Goal: Task Accomplishment & Management: Use online tool/utility

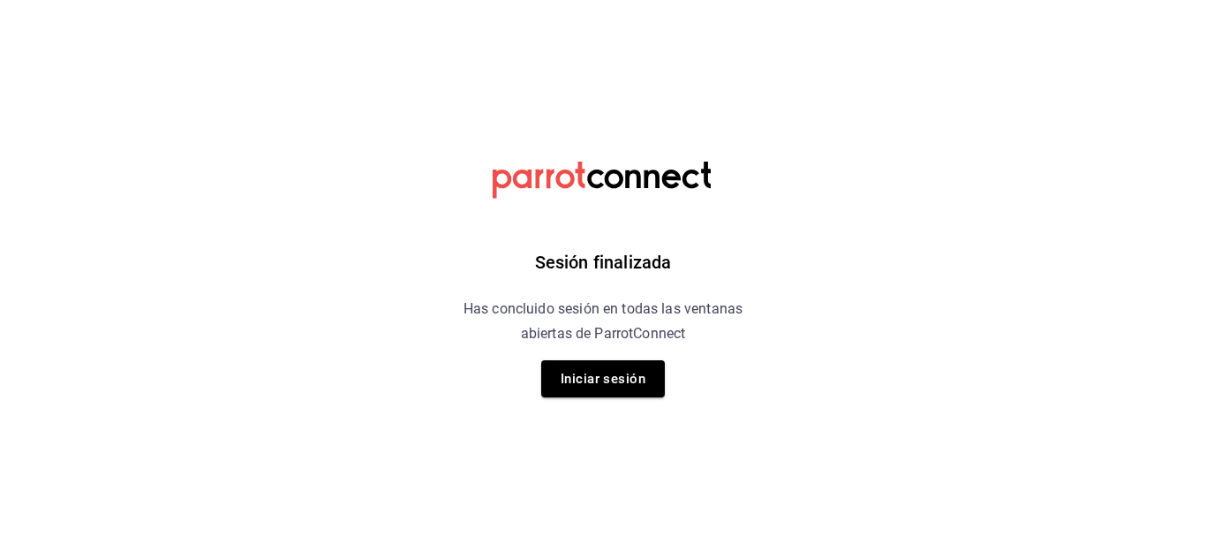
click at [894, 0] on html "Sesión finalizada Has concluido sesión en todas las ventanas abiertas de Parrot…" at bounding box center [603, 0] width 1206 height 0
click at [630, 375] on button "Iniciar sesión" at bounding box center [603, 378] width 124 height 37
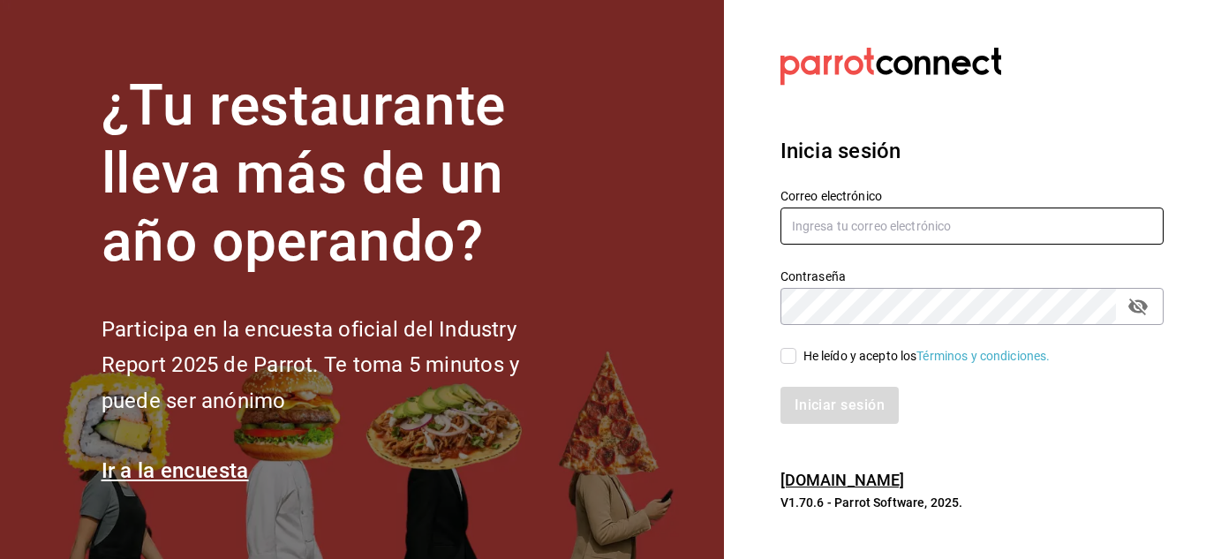
type input "elias@icloud.com"
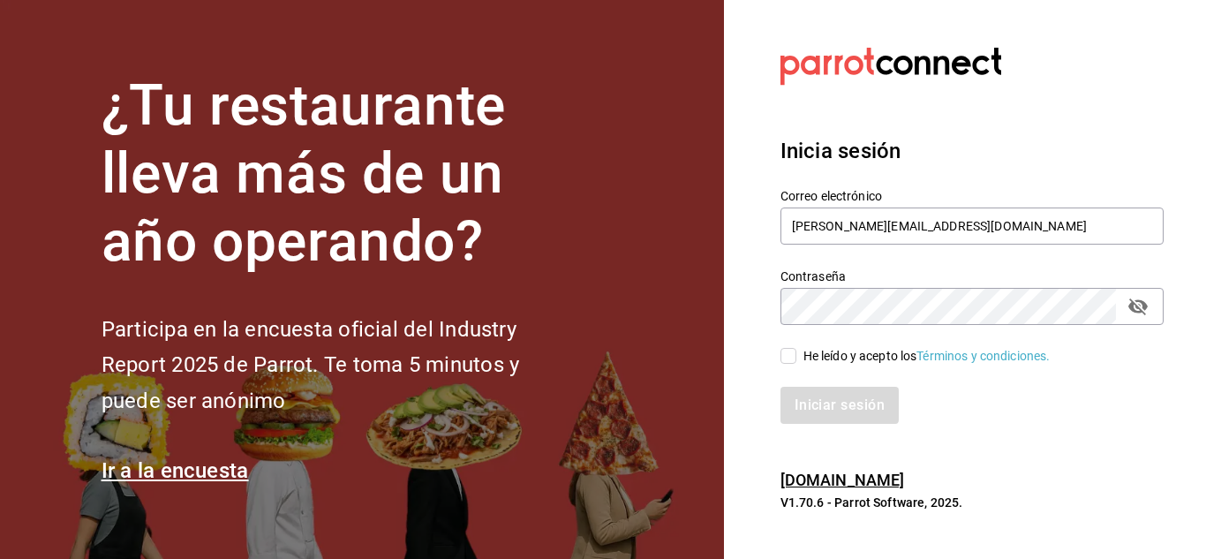
click at [788, 355] on input "He leído y acepto los Términos y condiciones." at bounding box center [789, 356] width 16 height 16
checkbox input "true"
click at [828, 413] on button "Iniciar sesión" at bounding box center [841, 405] width 120 height 37
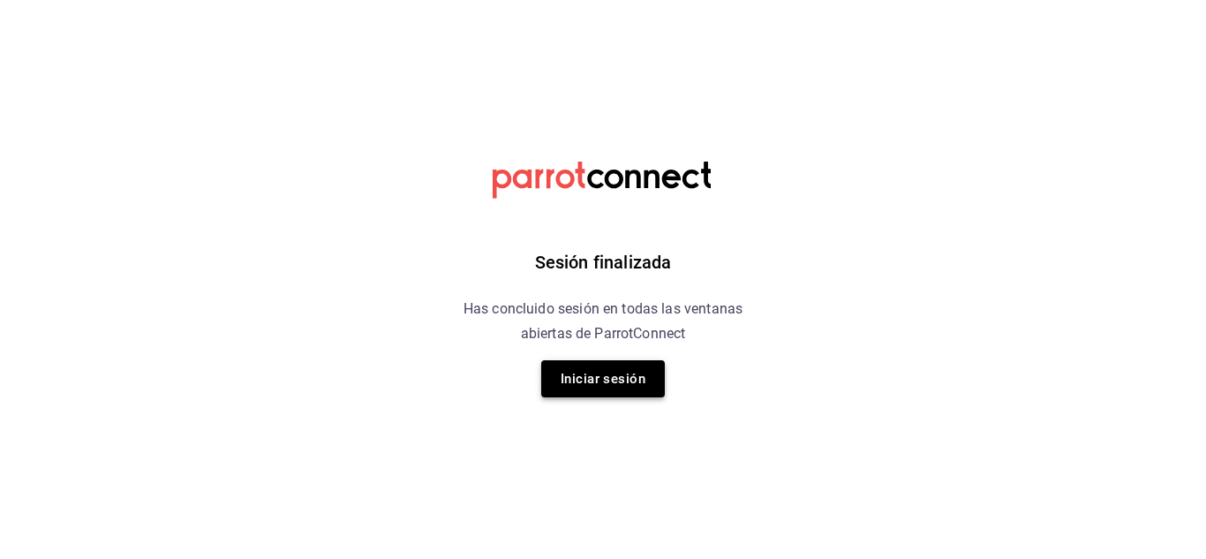
click at [632, 377] on button "Iniciar sesión" at bounding box center [603, 378] width 124 height 37
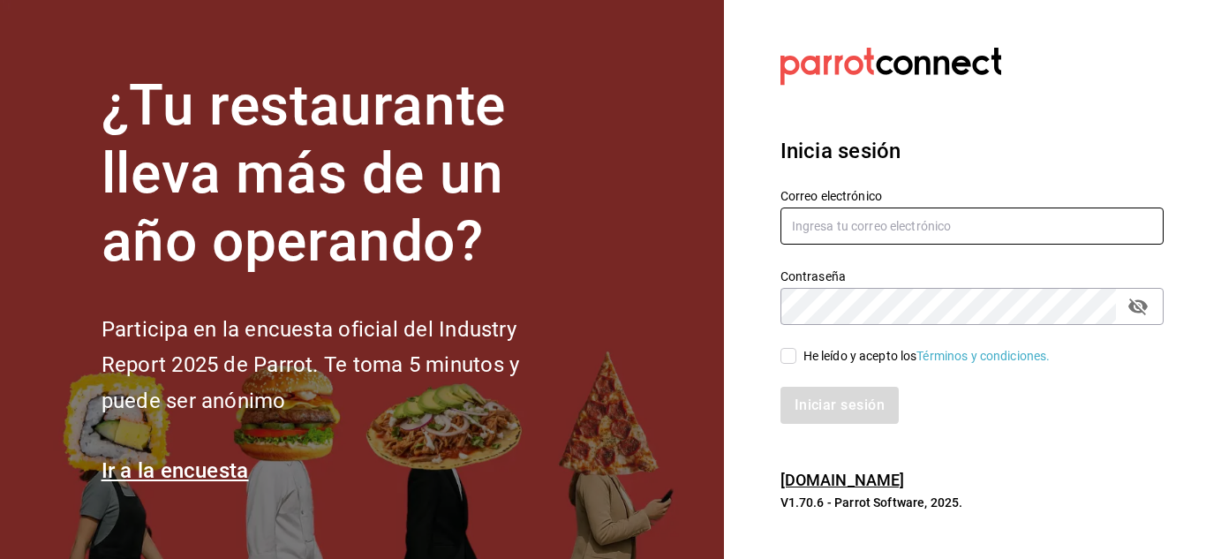
type input "[PERSON_NAME][EMAIL_ADDRESS][DOMAIN_NAME]"
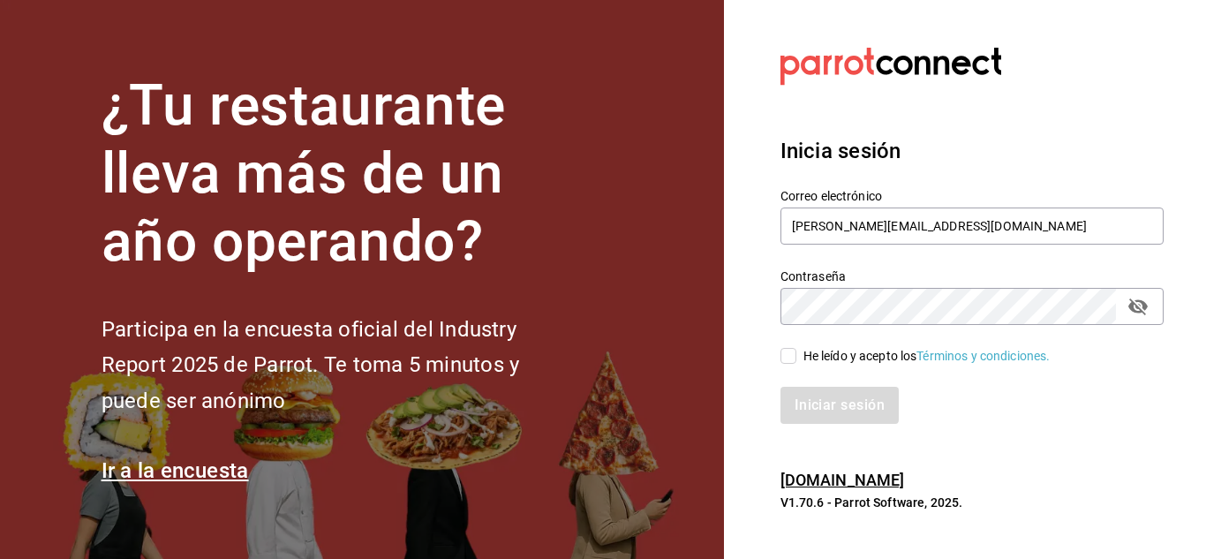
click at [787, 355] on input "He leído y acepto los Términos y condiciones." at bounding box center [789, 356] width 16 height 16
checkbox input "true"
click at [822, 409] on button "Iniciar sesión" at bounding box center [841, 405] width 120 height 37
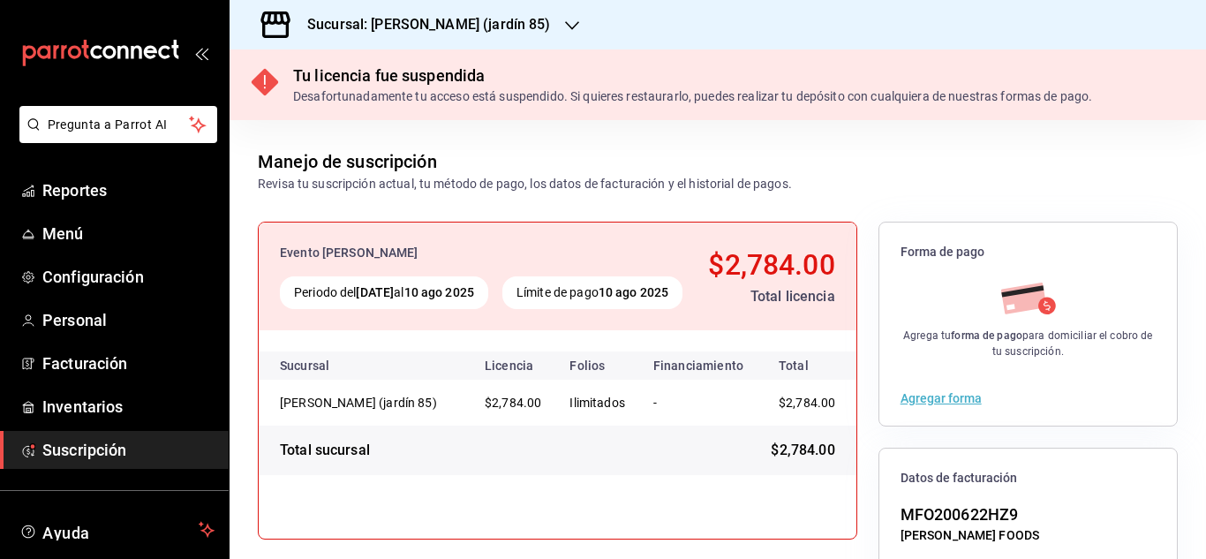
click at [528, 21] on div "Sucursal: [PERSON_NAME] (jardín 85)" at bounding box center [718, 24] width 977 height 49
click at [505, 25] on div "Sucursal: [PERSON_NAME] (jardín 85)" at bounding box center [415, 24] width 343 height 49
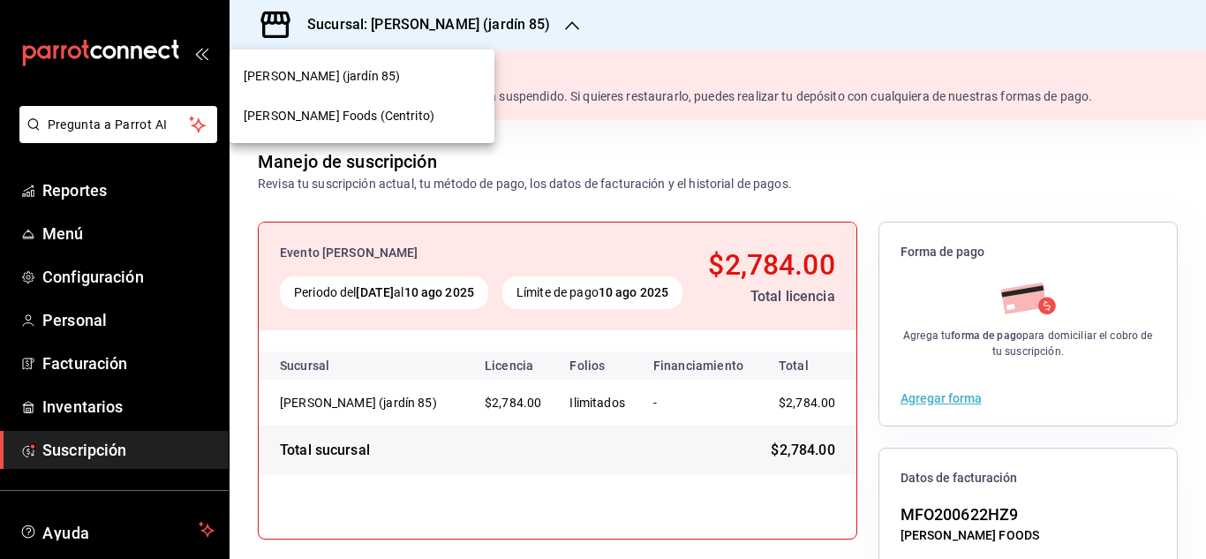
click at [387, 127] on div "[PERSON_NAME] Foods (Centrito)" at bounding box center [362, 116] width 265 height 40
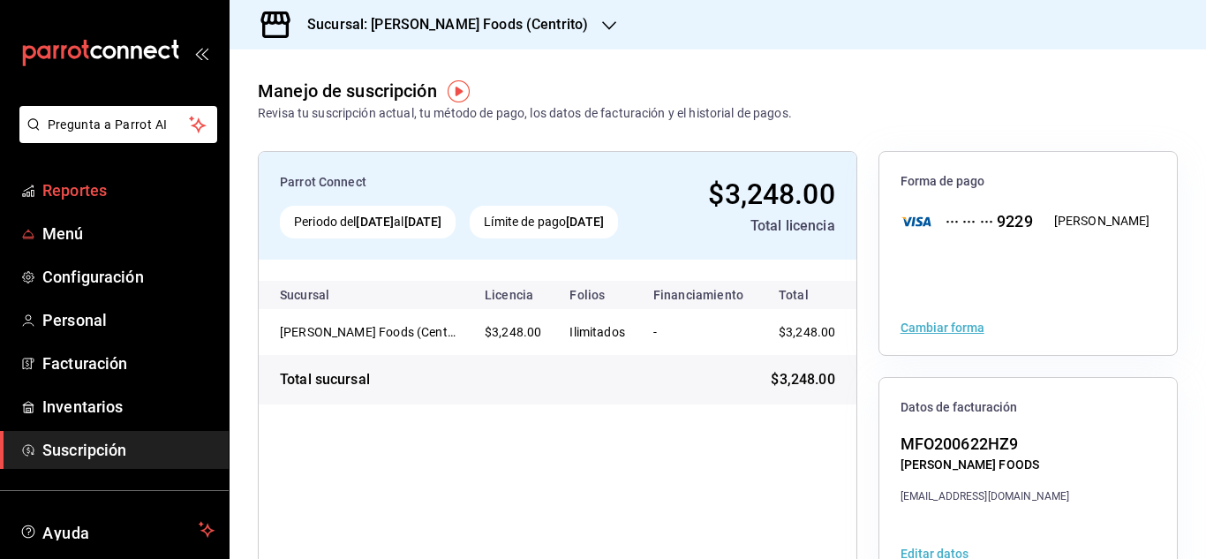
click at [91, 188] on span "Reportes" at bounding box center [128, 190] width 172 height 24
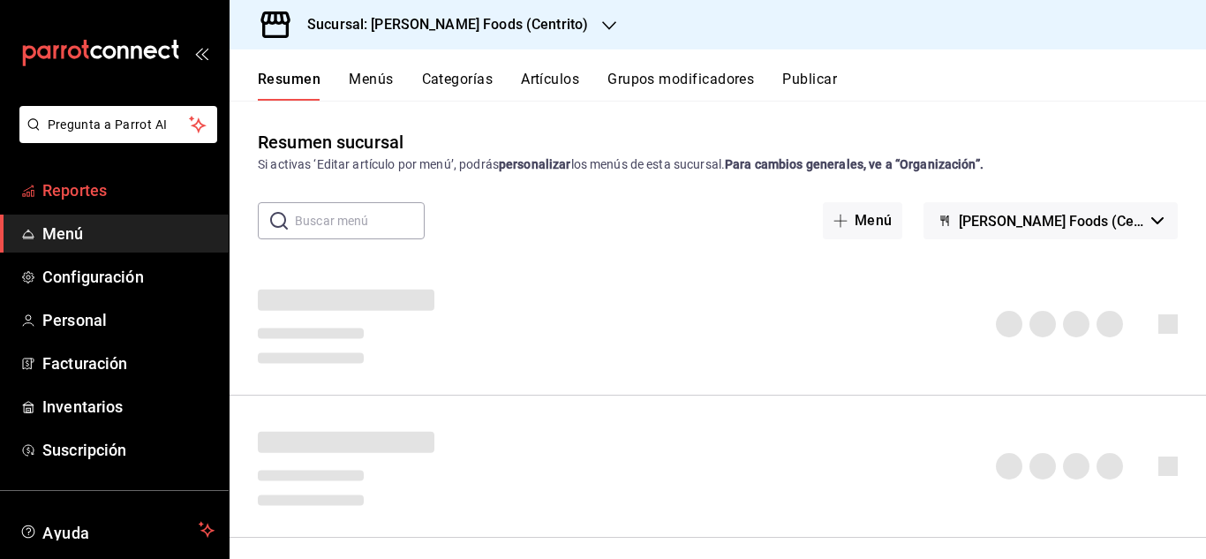
click at [119, 184] on span "Reportes" at bounding box center [128, 190] width 172 height 24
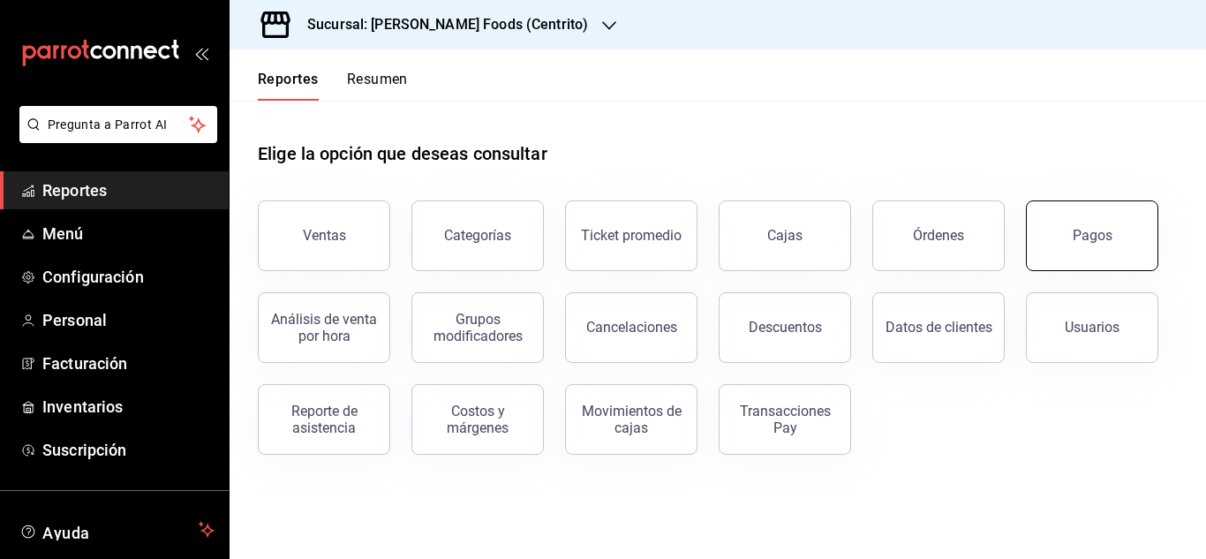
click at [1069, 245] on button "Pagos" at bounding box center [1092, 235] width 132 height 71
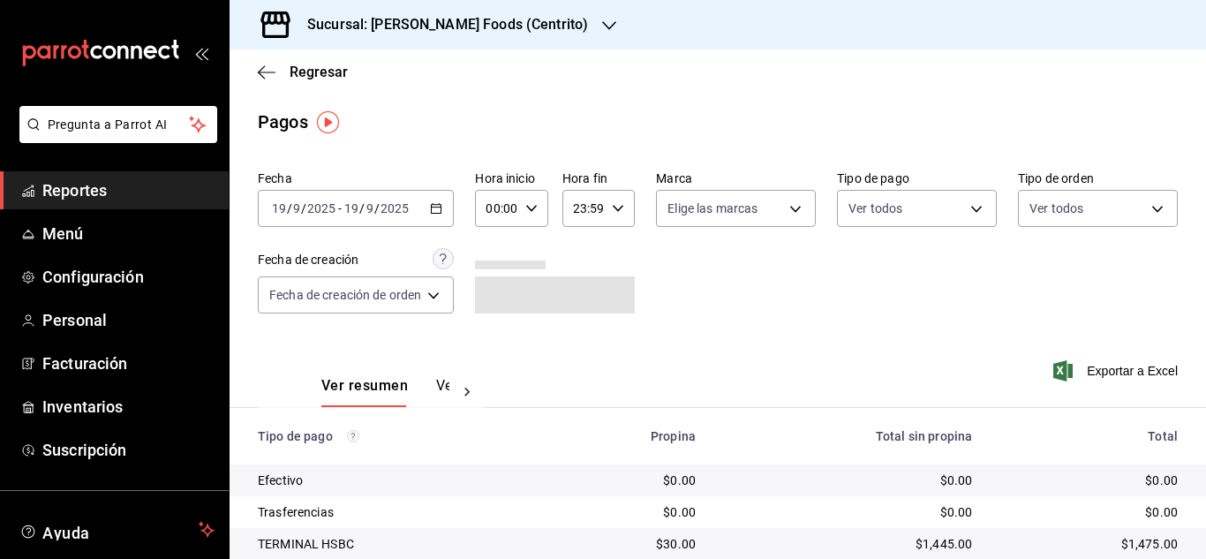
click at [445, 215] on div "[DATE] [DATE] - [DATE] [DATE]" at bounding box center [356, 208] width 196 height 37
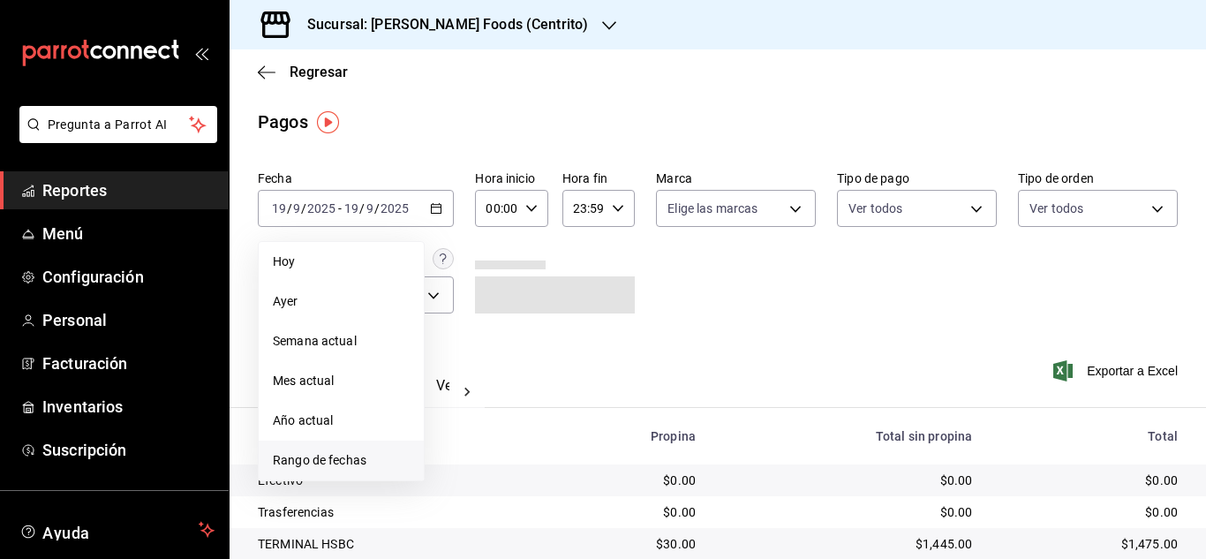
click at [344, 465] on span "Rango de fechas" at bounding box center [341, 460] width 137 height 19
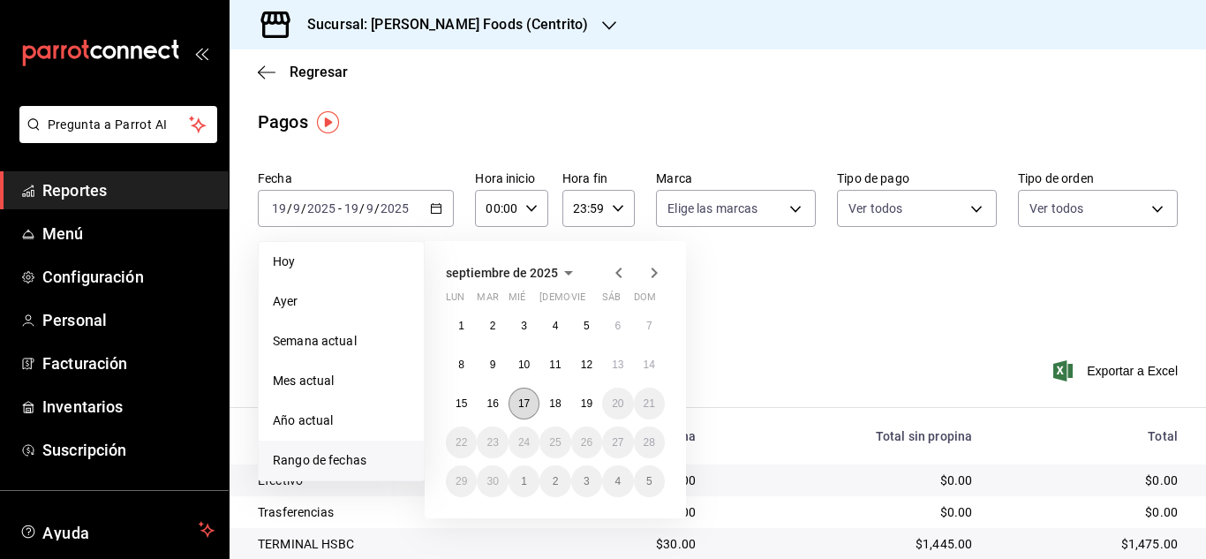
click at [516, 400] on button "17" at bounding box center [524, 404] width 31 height 32
click at [544, 402] on button "18" at bounding box center [555, 404] width 31 height 32
click at [544, 402] on div "Ver resumen Ver pagos Exportar a Excel" at bounding box center [718, 382] width 977 height 94
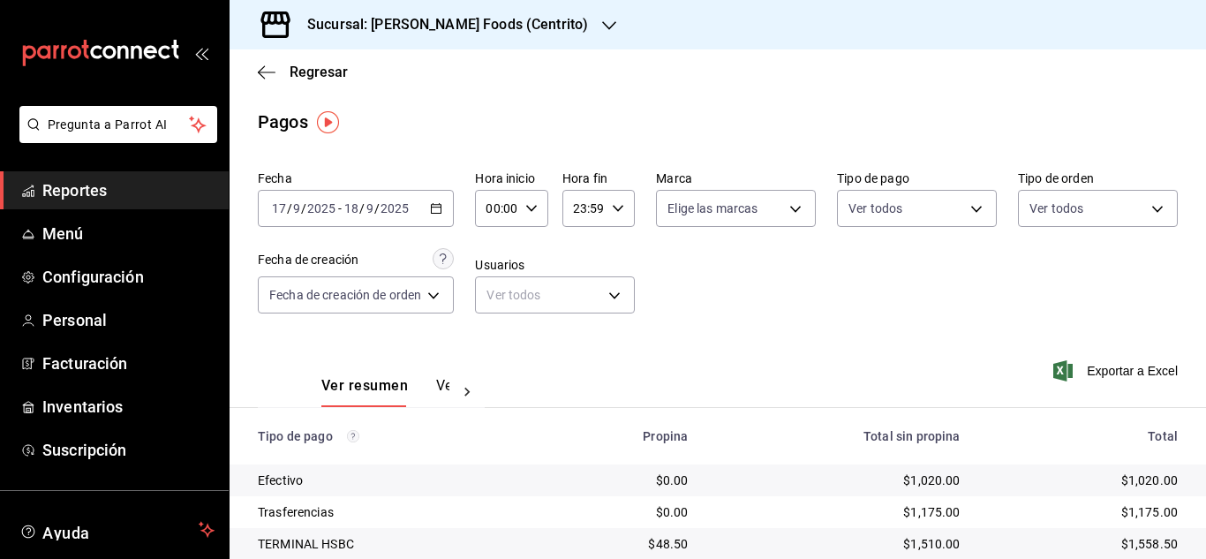
click at [439, 211] on icon "button" at bounding box center [436, 208] width 12 height 12
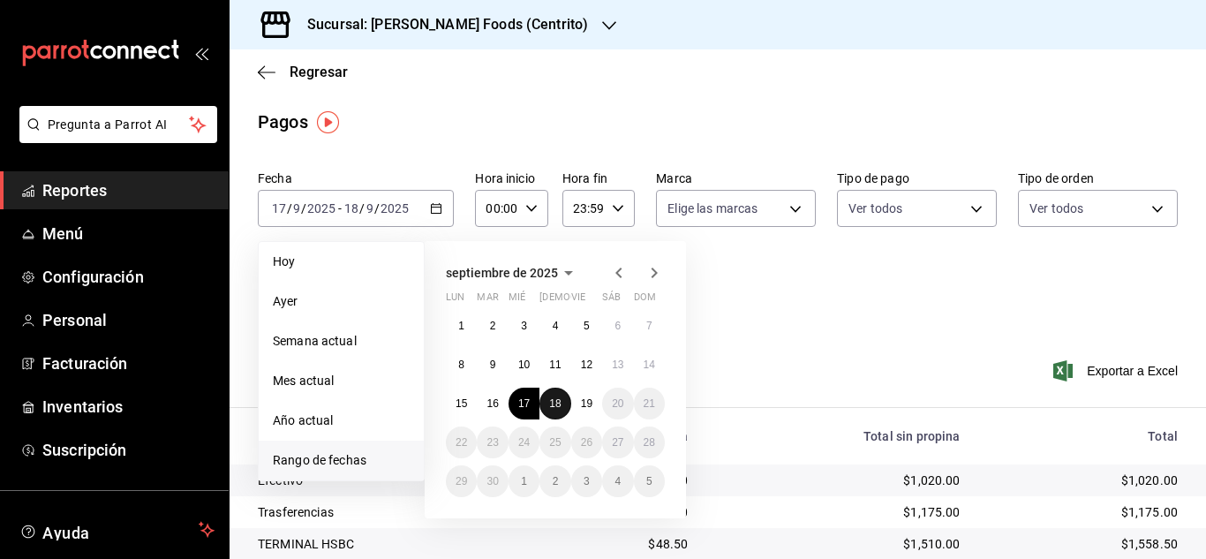
click at [559, 407] on abbr "18" at bounding box center [554, 403] width 11 height 12
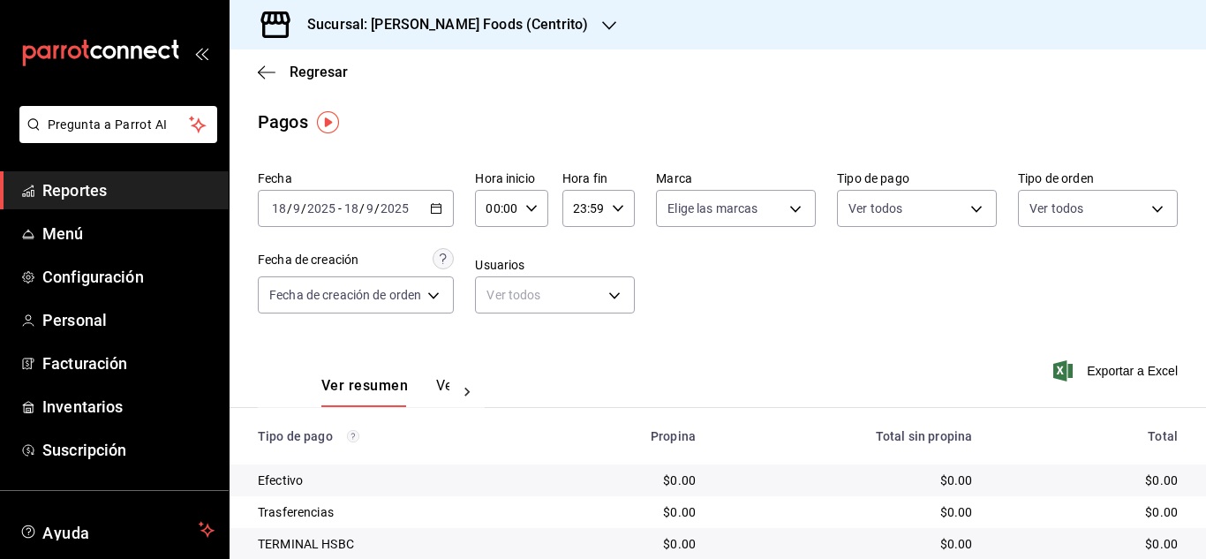
click at [434, 201] on div "[DATE] [DATE] - [DATE] [DATE]" at bounding box center [356, 208] width 196 height 37
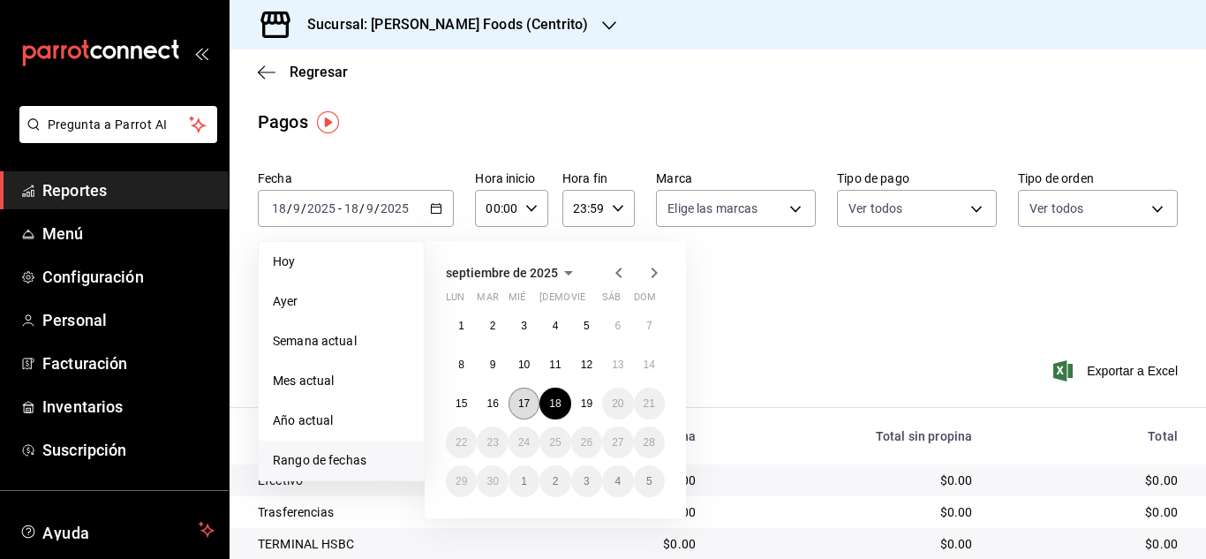
click at [521, 396] on button "17" at bounding box center [524, 404] width 31 height 32
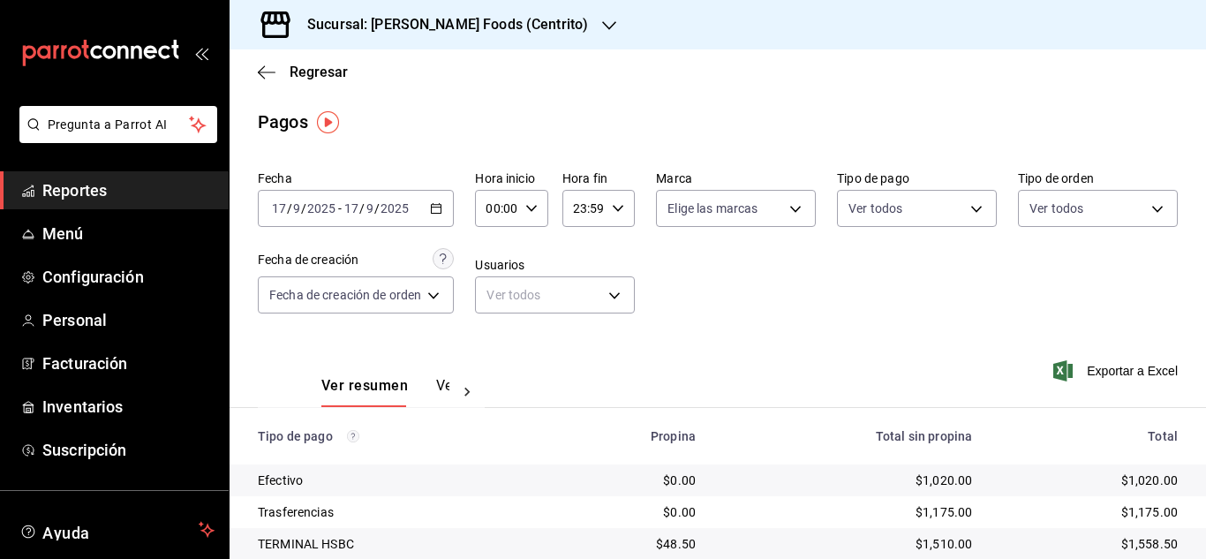
click at [442, 214] on \(Stroke\) "button" at bounding box center [436, 209] width 11 height 10
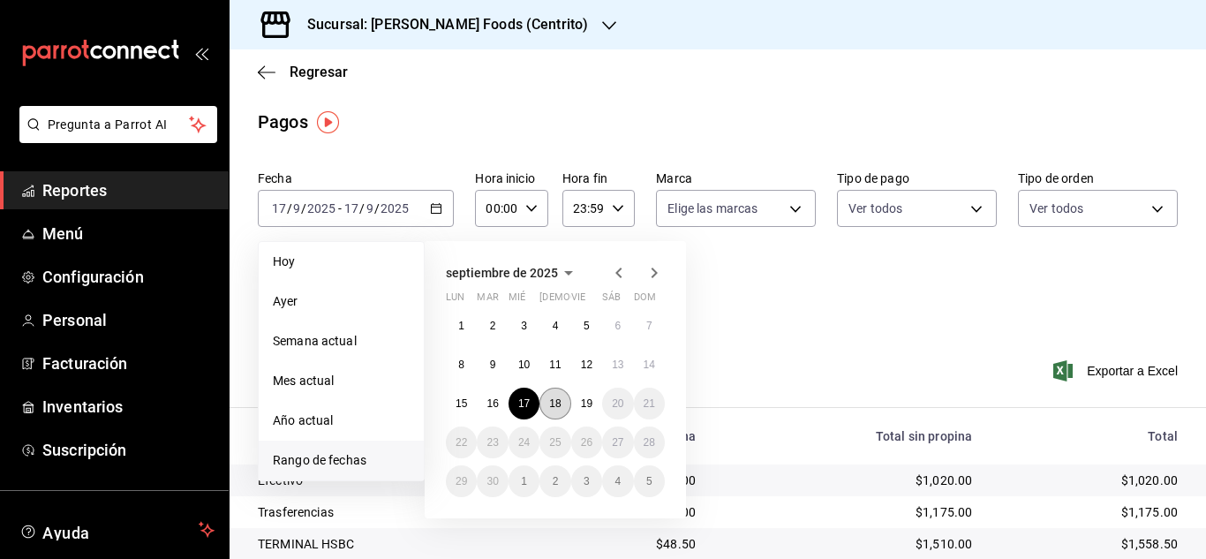
click at [556, 406] on abbr "18" at bounding box center [554, 403] width 11 height 12
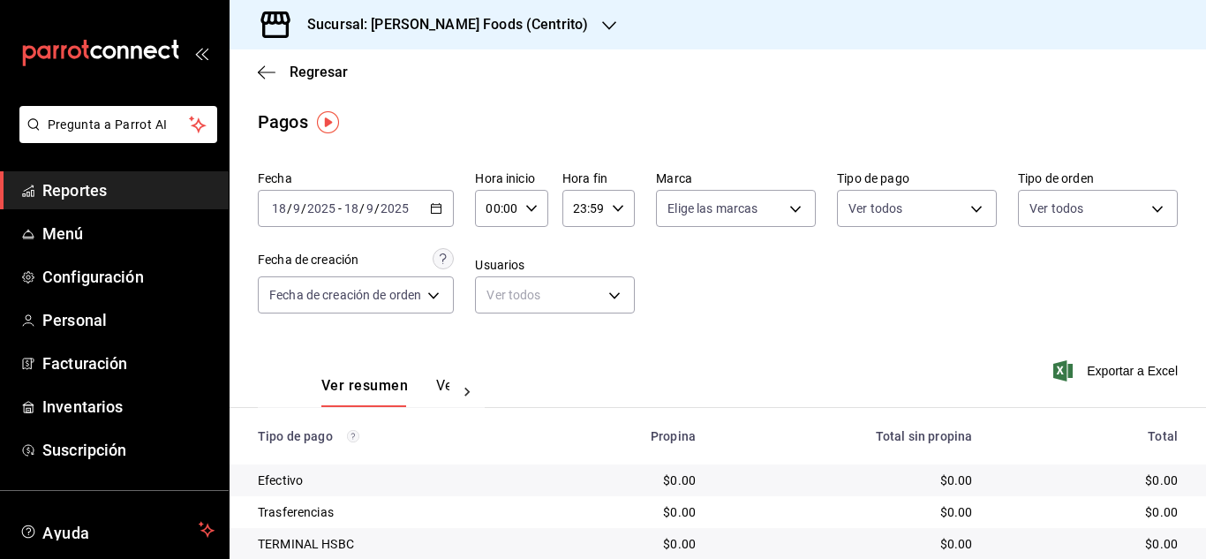
click at [438, 208] on icon "button" at bounding box center [436, 208] width 12 height 12
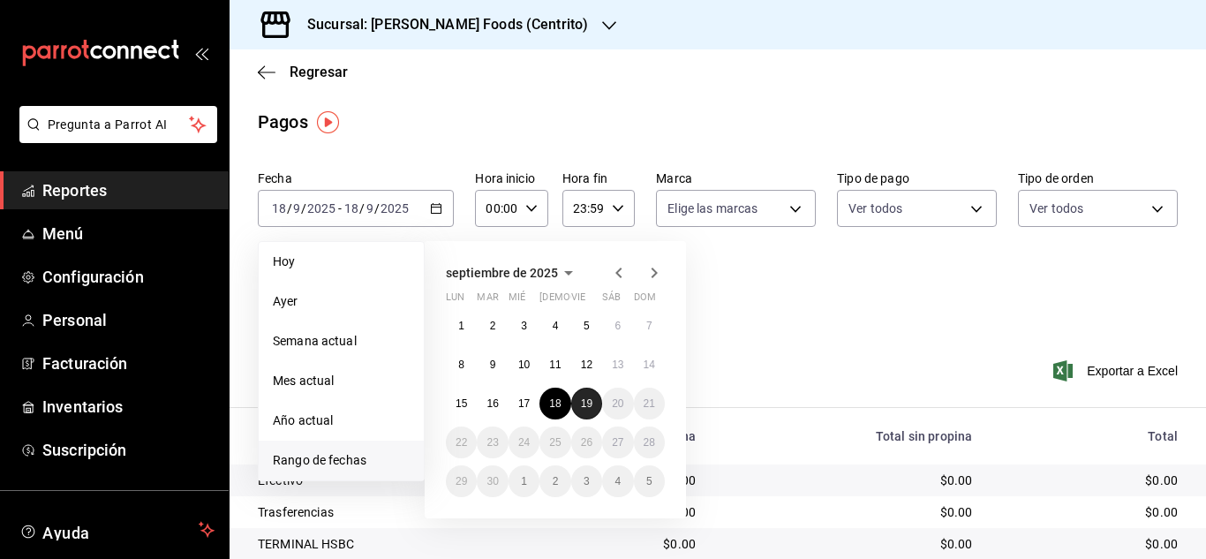
click at [594, 404] on button "19" at bounding box center [586, 404] width 31 height 32
